Goal: Task Accomplishment & Management: Complete application form

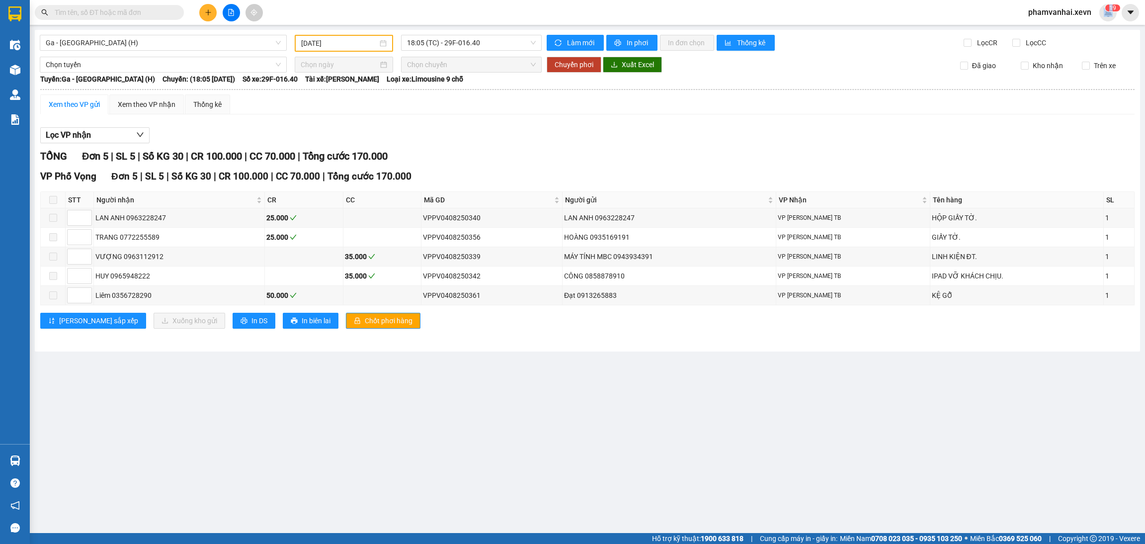
click at [1111, 13] on span "1 9" at bounding box center [1108, 12] width 9 height 9
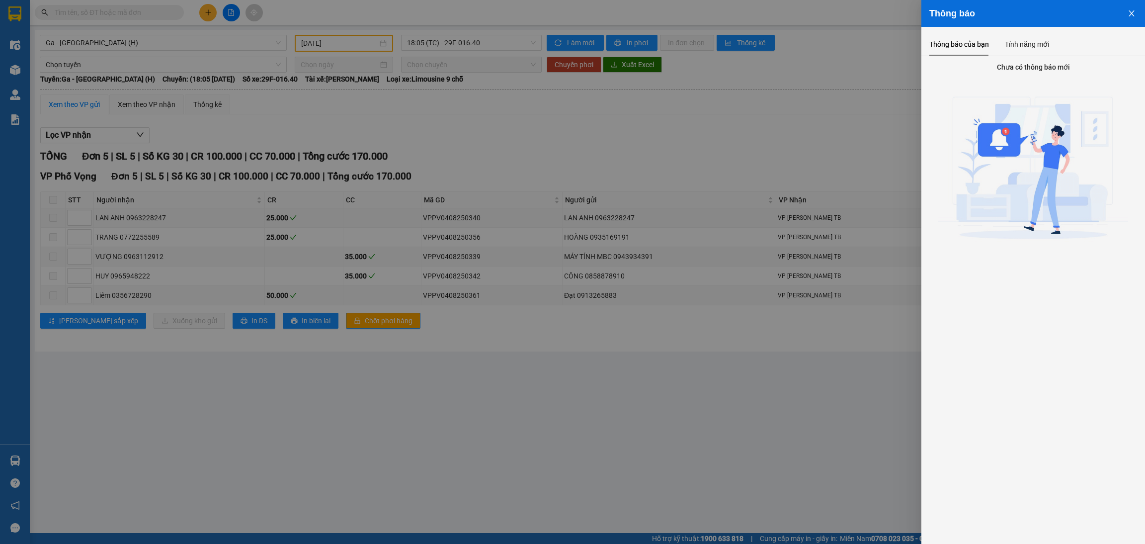
click at [1132, 16] on icon "close" at bounding box center [1132, 13] width 8 height 8
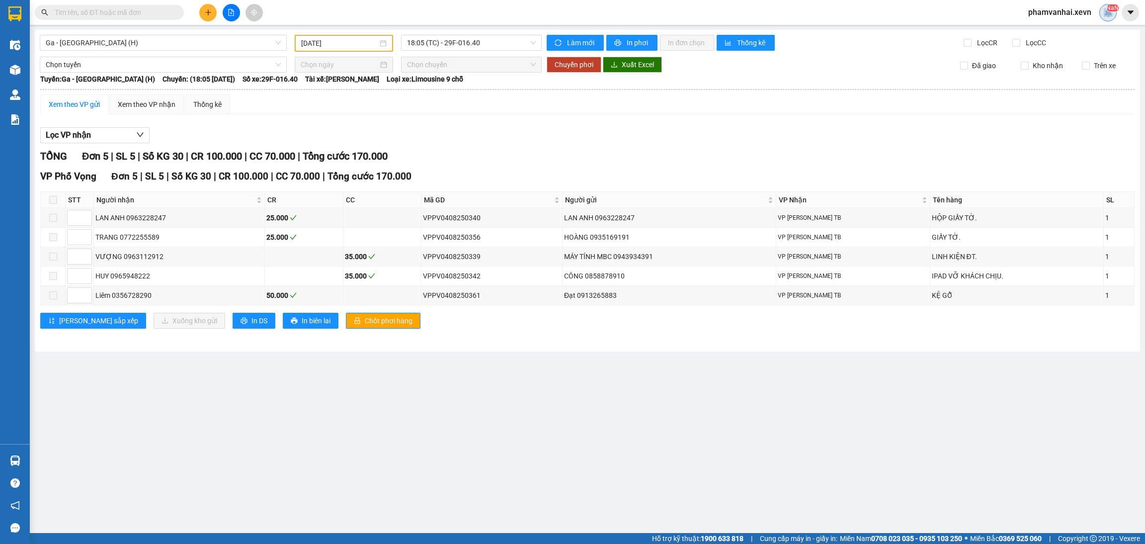
click at [1104, 12] on img at bounding box center [1108, 12] width 9 height 9
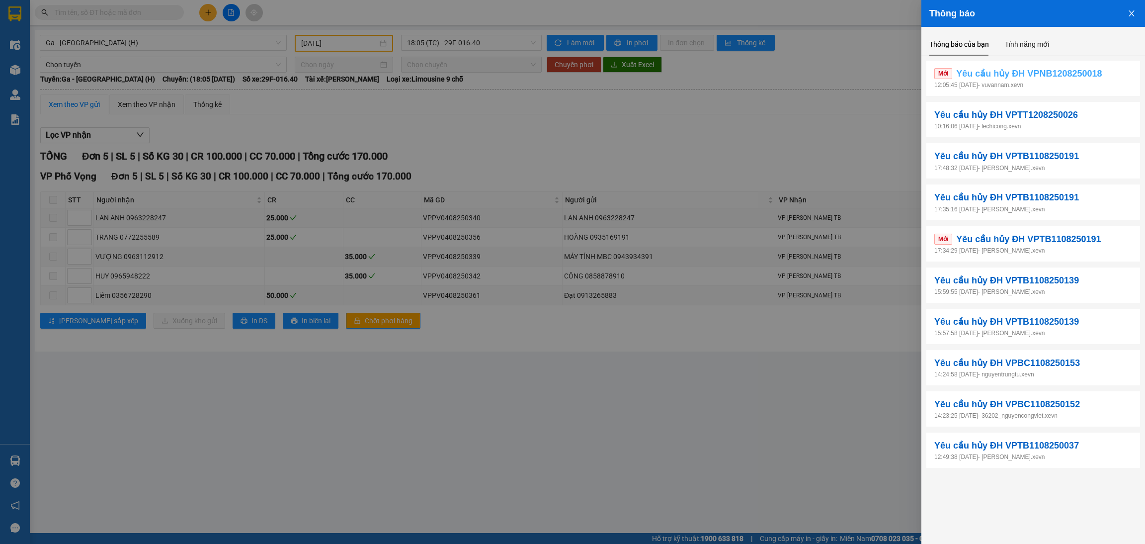
click at [1042, 79] on span "Yêu cầu hủy ĐH VPNB1208250018" at bounding box center [1029, 74] width 146 height 14
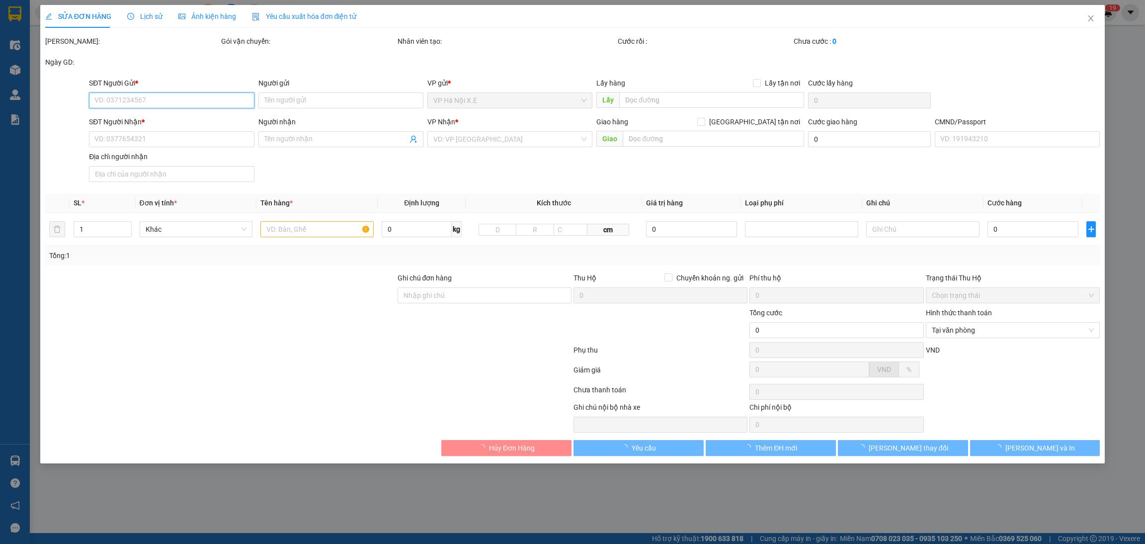
type input "0949528045"
type input "[PERSON_NAME]"
type input "0949528045"
type input "[PERSON_NAME]"
type input "037198002728"
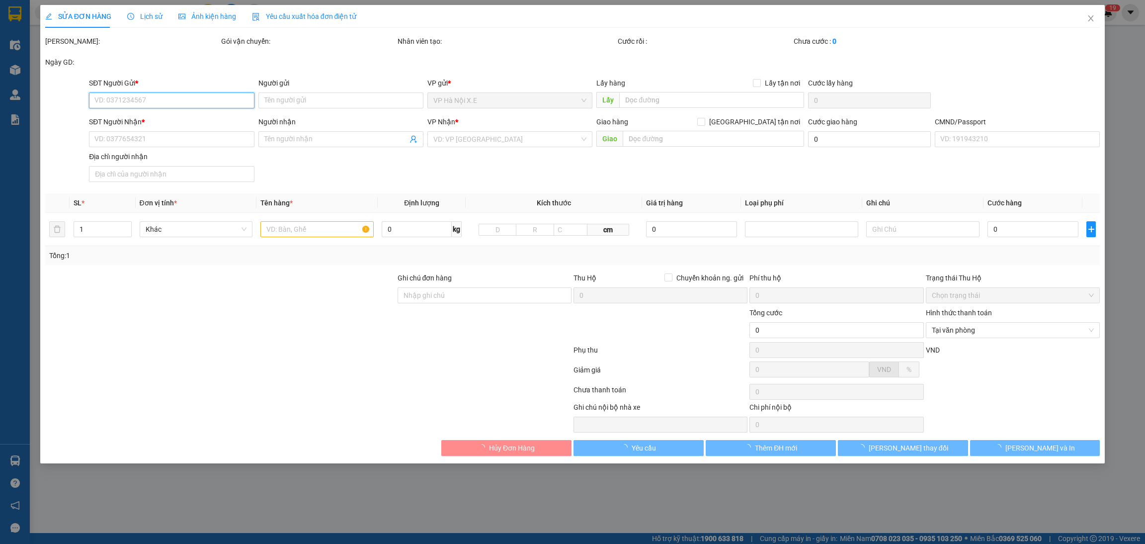
type input "250.000"
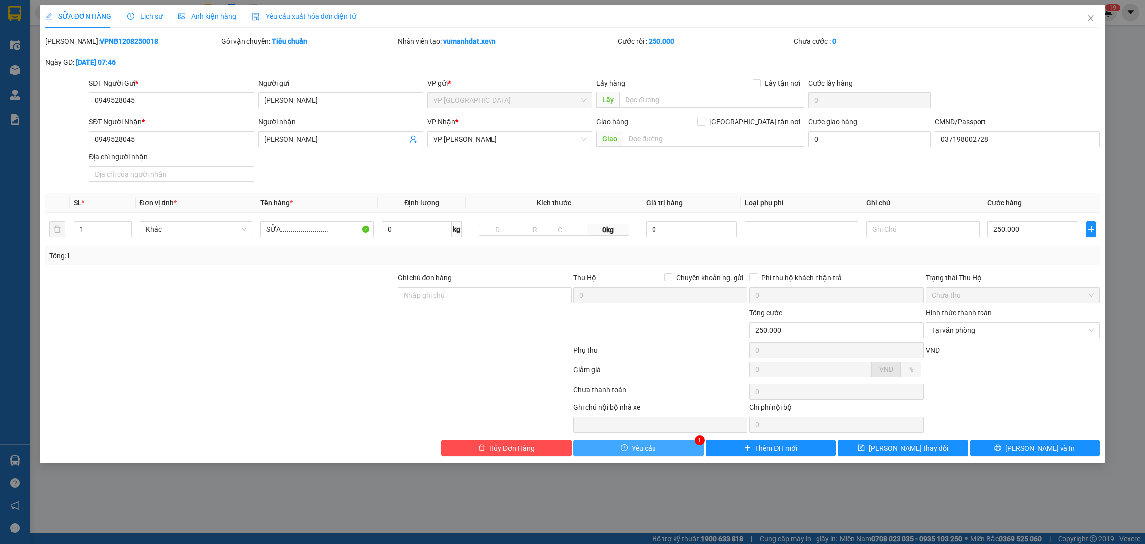
click at [643, 448] on span "Yêu cầu" at bounding box center [644, 447] width 24 height 11
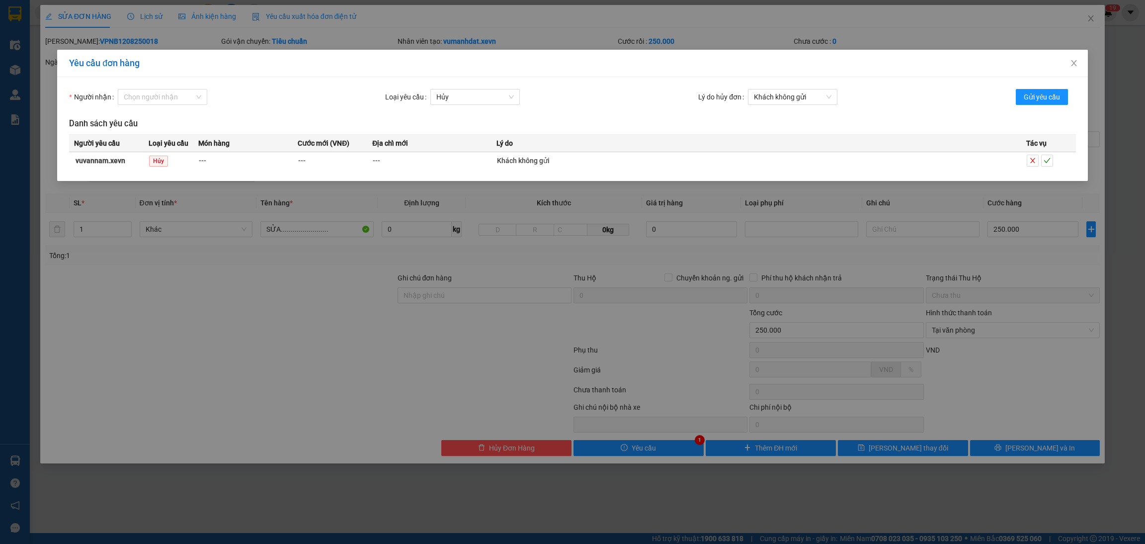
click at [1049, 167] on td at bounding box center [1051, 160] width 50 height 17
click at [1049, 164] on icon "check" at bounding box center [1047, 160] width 7 height 7
